Goal: Check status

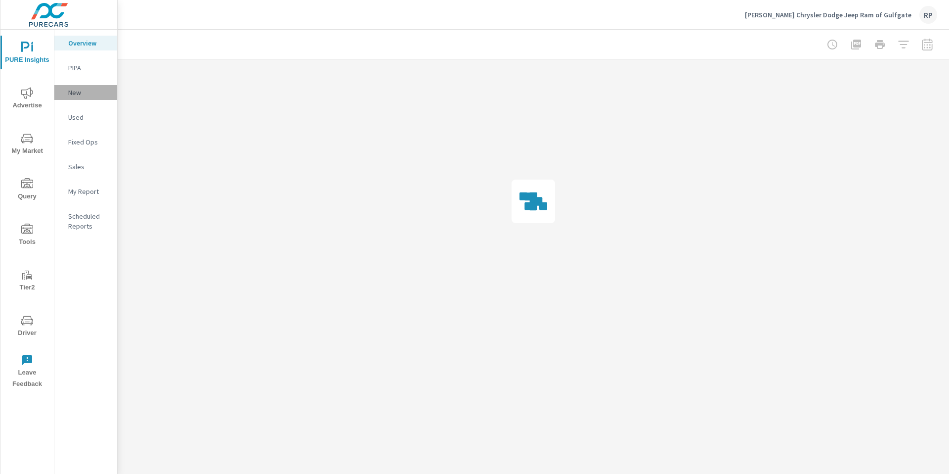
click at [81, 88] on p "New" at bounding box center [88, 93] width 41 height 10
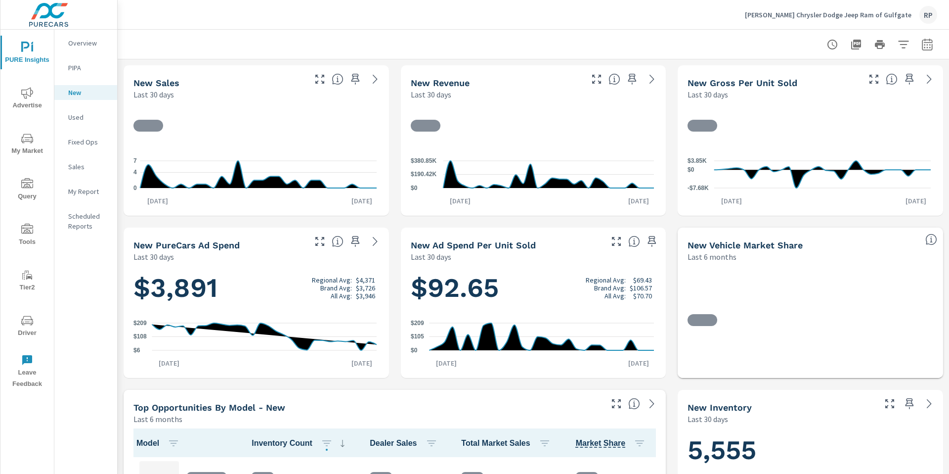
click at [925, 41] on icon "button" at bounding box center [928, 45] width 12 height 12
click at [866, 76] on div "Custom [DATE] Last week Last 7 days Last 14 days Last 30 days Last 45 days Last…" at bounding box center [841, 86] width 107 height 28
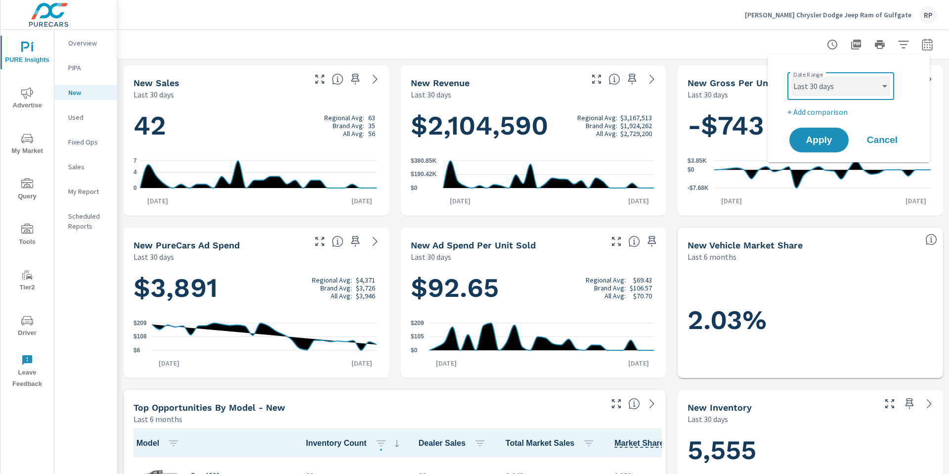
click at [855, 86] on select "Custom [DATE] Last week Last 7 days Last 14 days Last 30 days Last 45 days Last…" at bounding box center [840, 86] width 99 height 20
click at [791, 76] on select "Custom [DATE] Last week Last 7 days Last 14 days Last 30 days Last 45 days Last…" at bounding box center [840, 86] width 99 height 20
select select "Last month"
click at [819, 143] on span "Apply" at bounding box center [819, 139] width 41 height 9
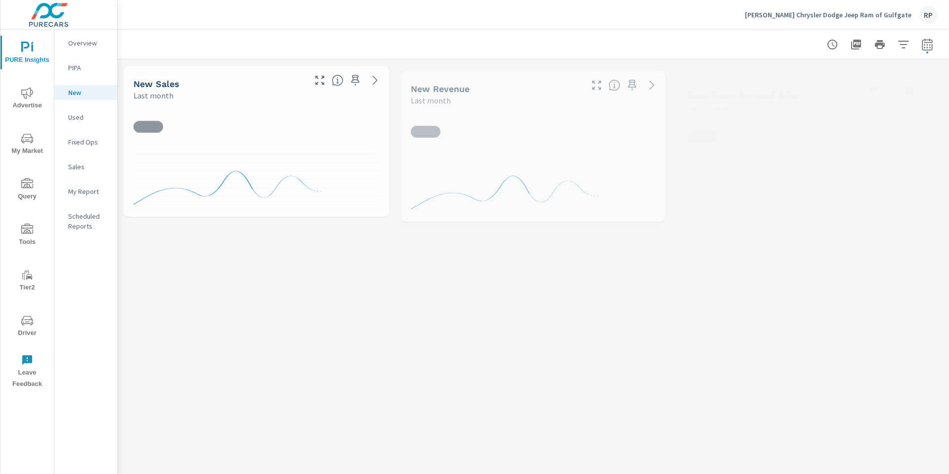
scroll to position [0, 0]
